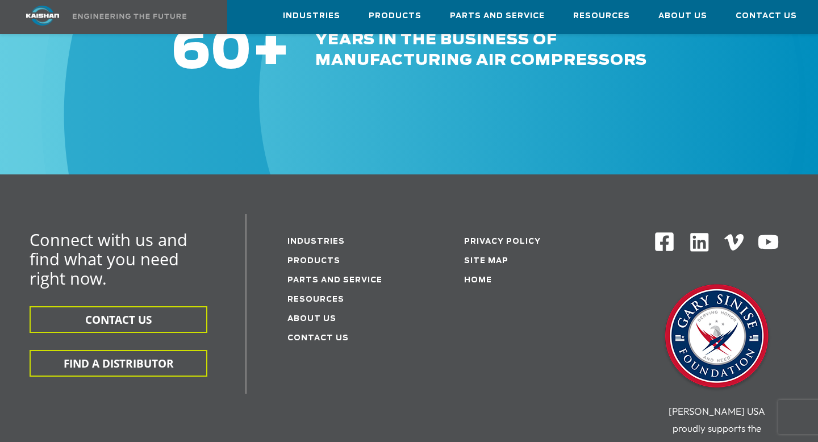
scroll to position [1826, 0]
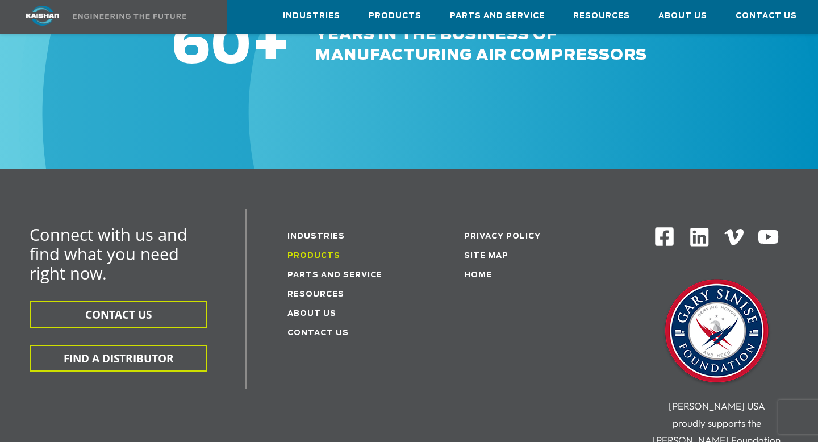
click at [297, 252] on link "Products" at bounding box center [313, 255] width 53 height 7
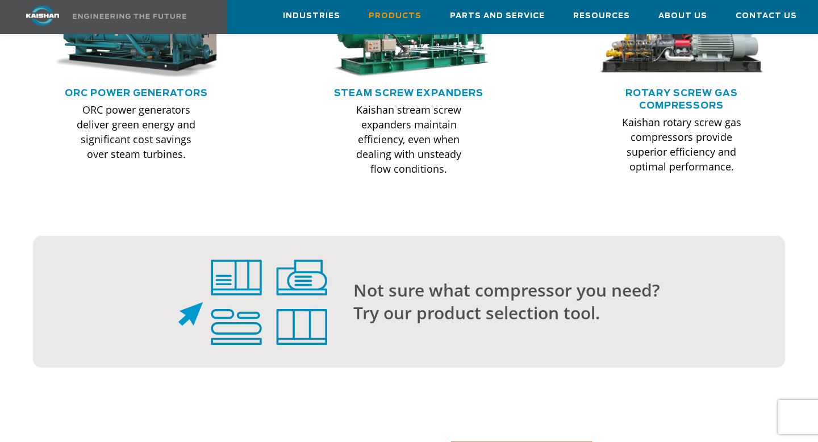
scroll to position [1096, 0]
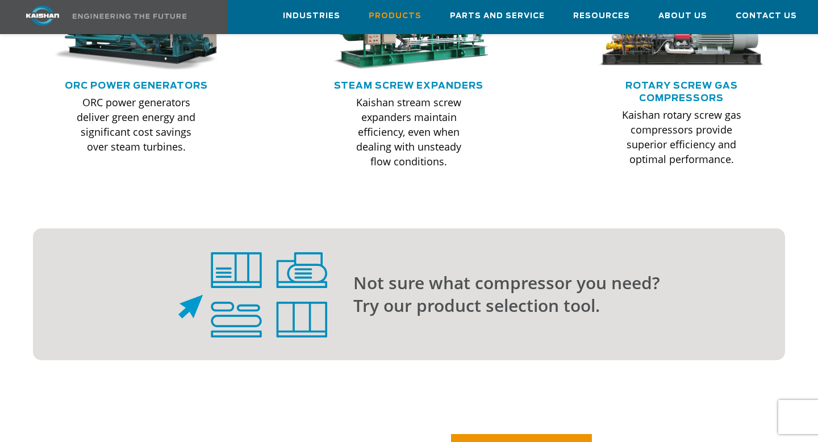
click at [321, 288] on img at bounding box center [252, 294] width 149 height 85
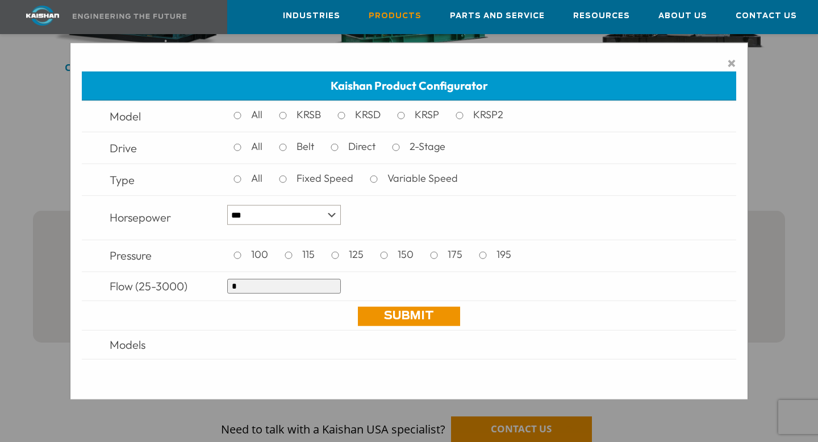
scroll to position [1111, 0]
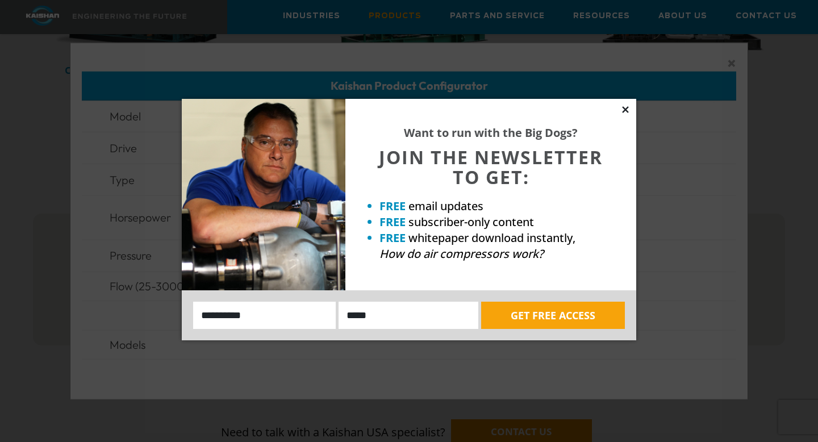
click at [624, 110] on icon at bounding box center [625, 110] width 10 height 10
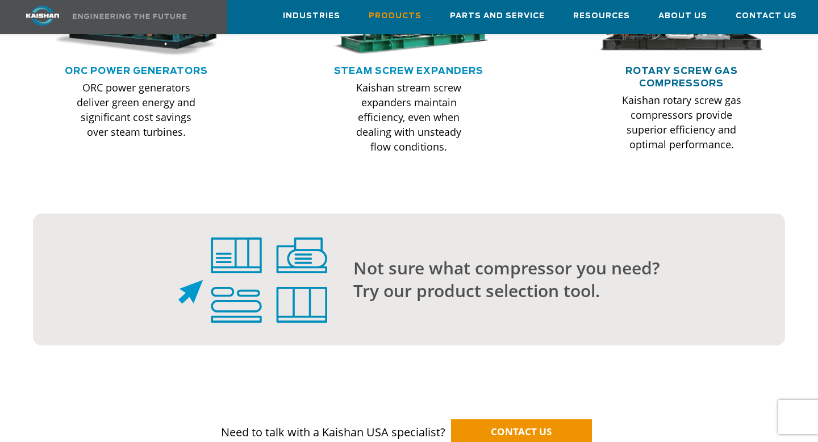
click at [657, 66] on link "Rotary Screw Gas Compressors" at bounding box center [682, 77] width 112 height 22
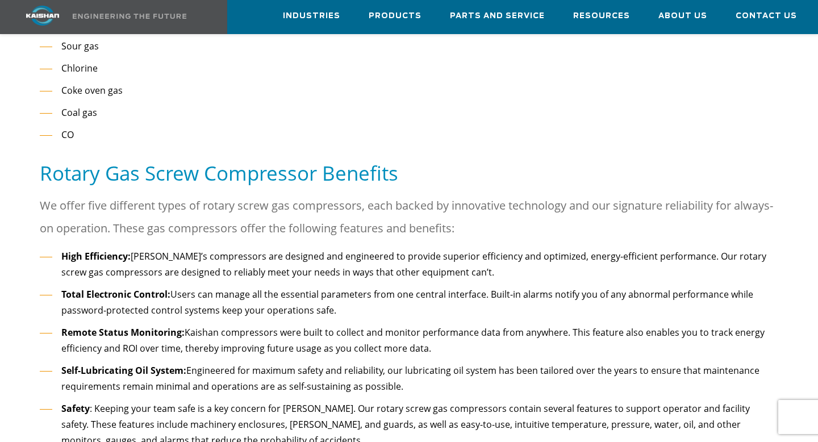
scroll to position [1395, 0]
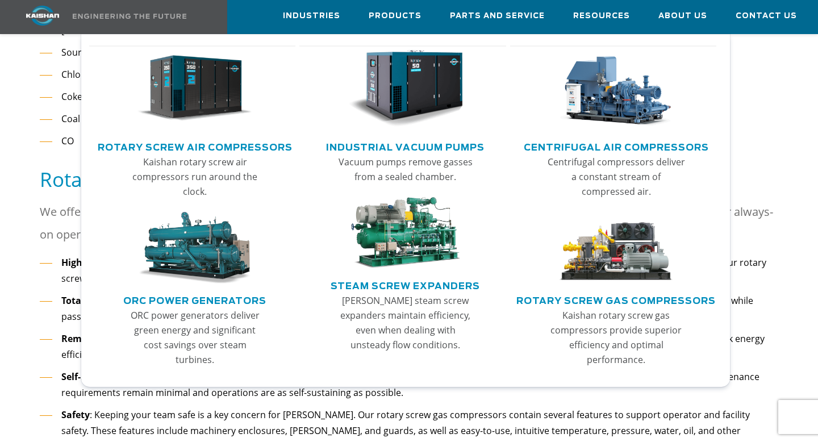
click at [197, 144] on link "Rotary Screw Air Compressors" at bounding box center [195, 145] width 195 height 17
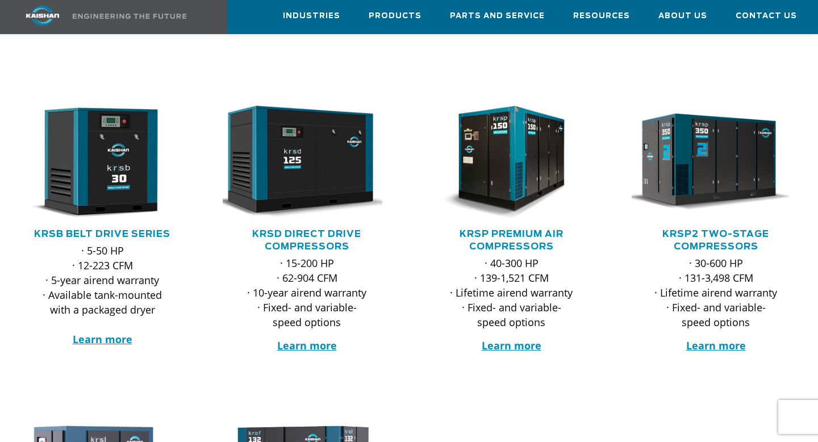
scroll to position [161, 0]
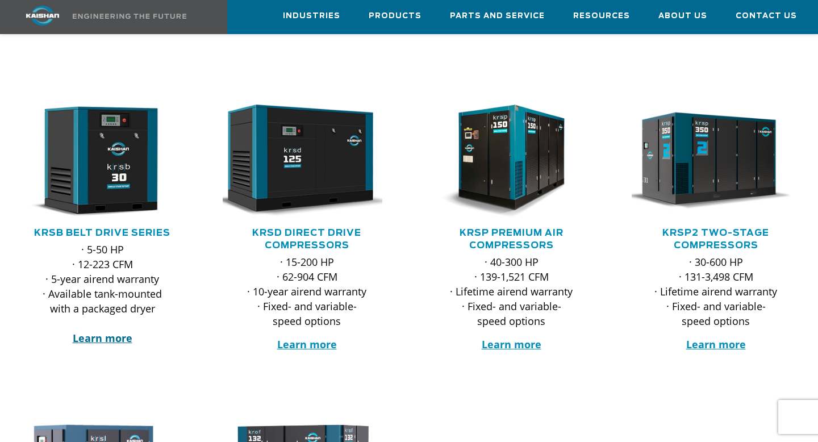
click at [96, 331] on strong "Learn more" at bounding box center [103, 338] width 60 height 14
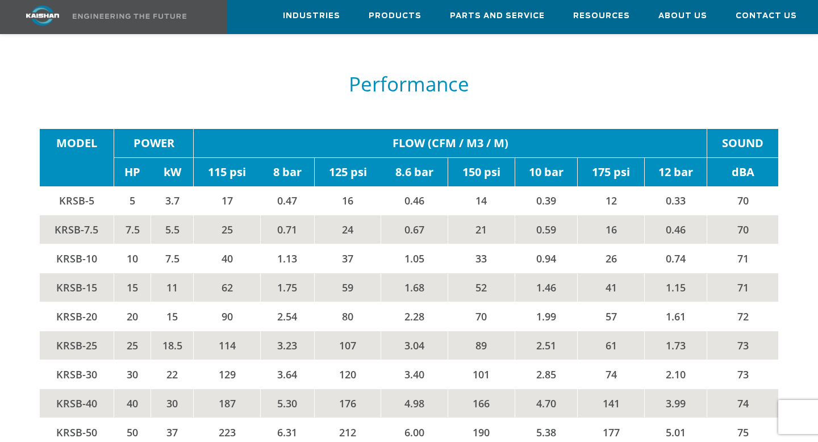
scroll to position [1677, 0]
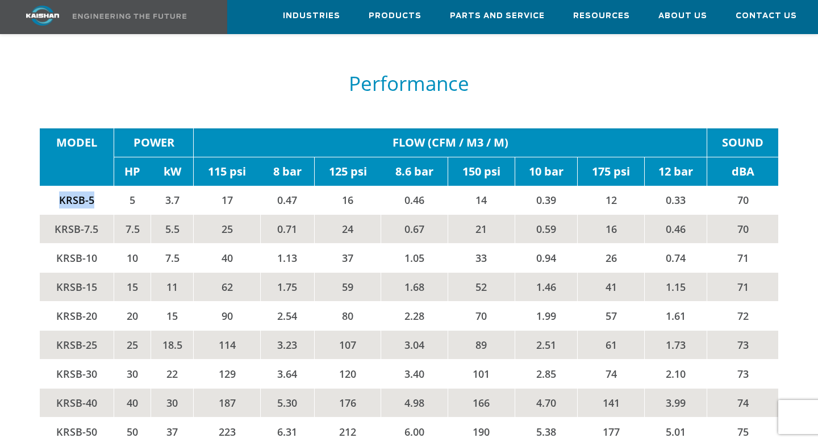
drag, startPoint x: 60, startPoint y: 180, endPoint x: 99, endPoint y: 184, distance: 38.8
click at [99, 186] on td "KRSB-5" at bounding box center [77, 200] width 74 height 29
